Goal: Task Accomplishment & Management: Manage account settings

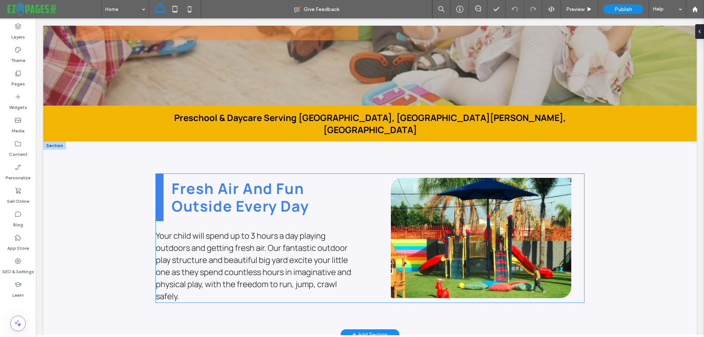
click at [226, 196] on span "Outside Every Day" at bounding box center [240, 206] width 137 height 20
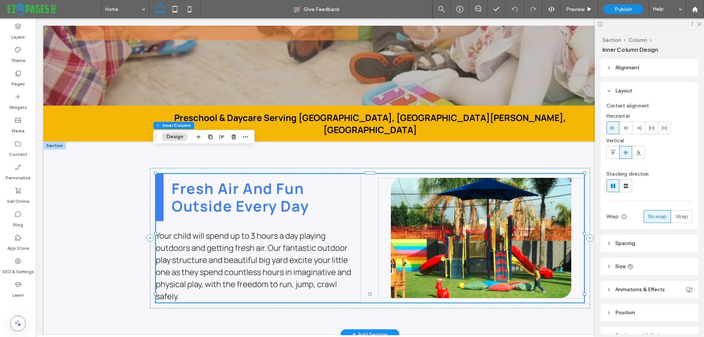
click at [226, 196] on span "Outside Every Day" at bounding box center [240, 206] width 137 height 20
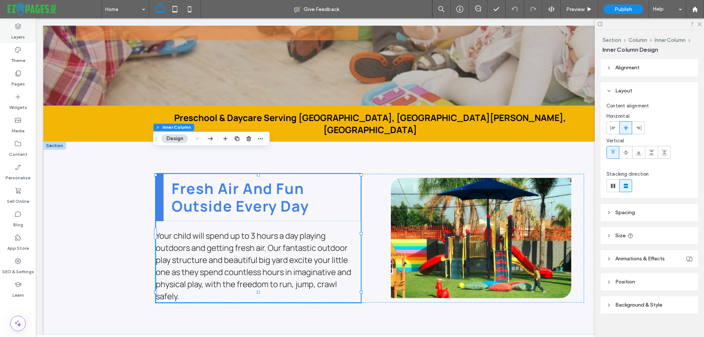
click at [19, 32] on label "Layers" at bounding box center [18, 35] width 14 height 10
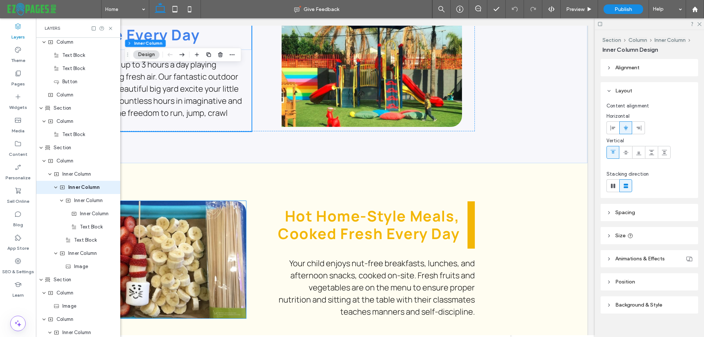
scroll to position [440, 0]
